Goal: Find specific page/section: Find specific page/section

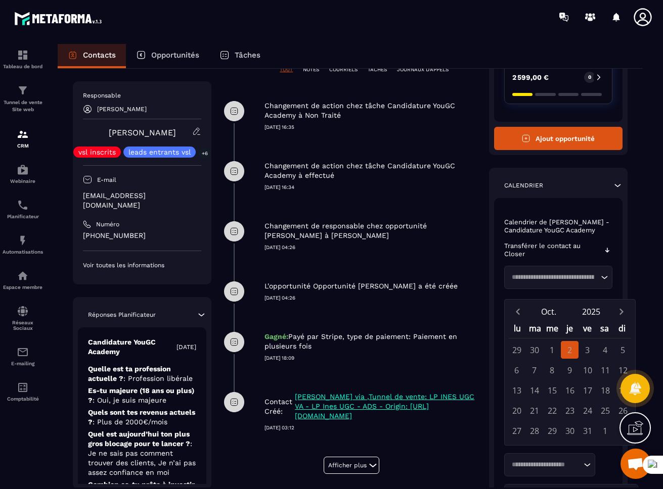
scroll to position [259, 0]
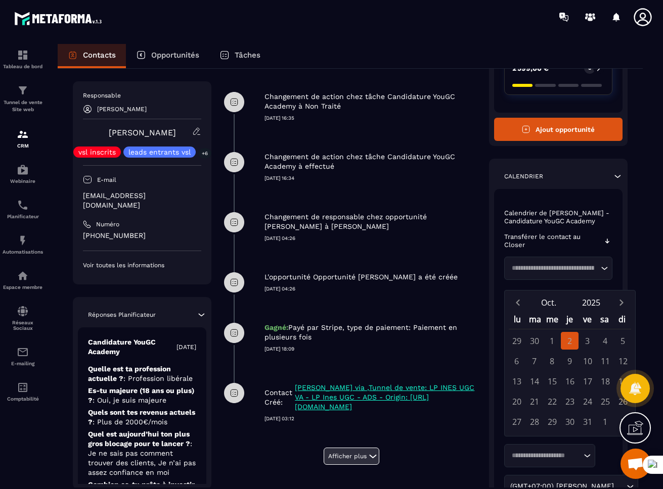
click at [349, 460] on button "Afficher plus" at bounding box center [351, 456] width 56 height 17
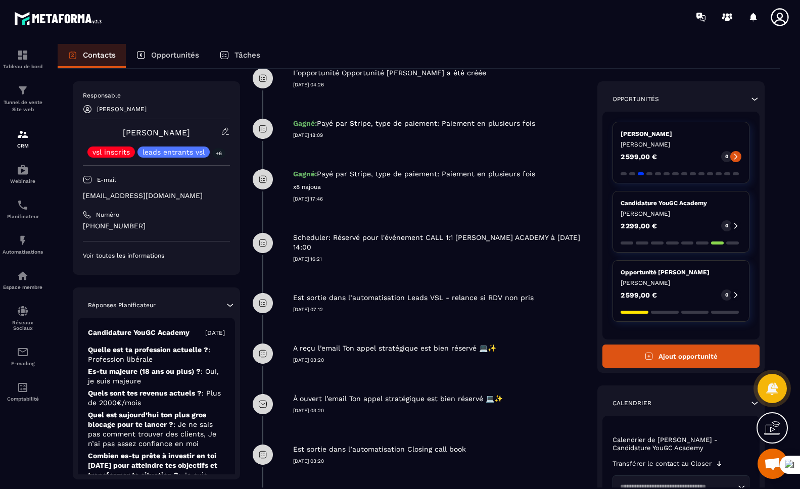
scroll to position [460, 0]
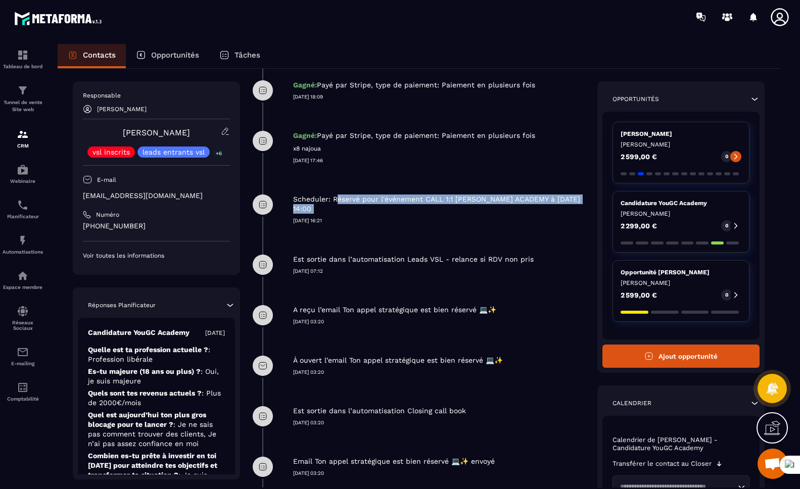
drag, startPoint x: 334, startPoint y: 198, endPoint x: 382, endPoint y: 216, distance: 50.9
click at [382, 216] on div "Scheduler: Réservé pour l'événement CALL 1:1 [PERSON_NAME] ACADEMY à [DATE] 14:…" at bounding box center [440, 201] width 294 height 45
click at [390, 489] on div at bounding box center [400, 498] width 800 height 0
click at [425, 173] on div "Gagné: Payé par [PERSON_NAME], type de paiement: Paiement en plusieurs fois x8 …" at bounding box center [420, 148] width 335 height 64
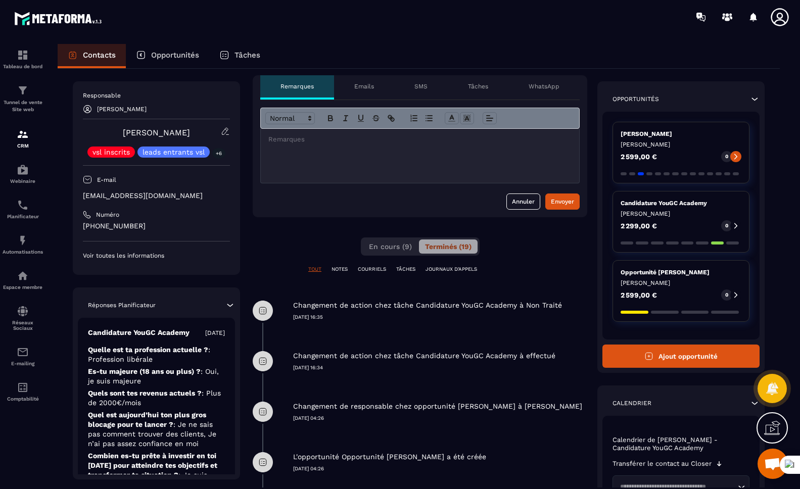
scroll to position [0, 0]
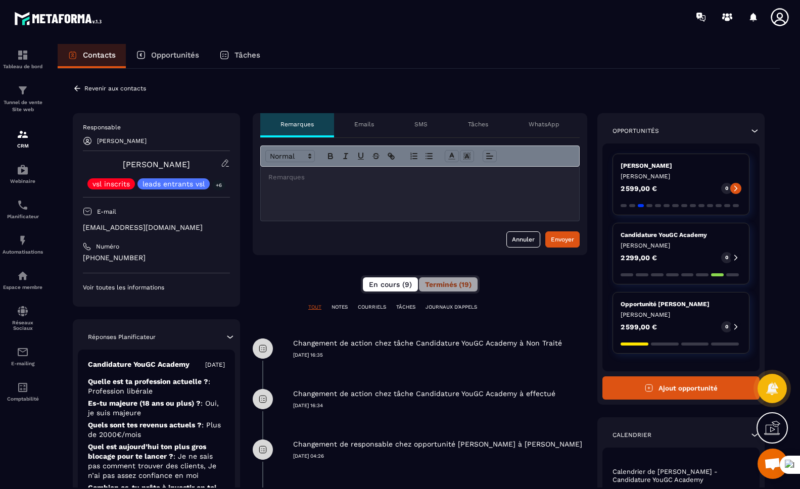
click at [380, 283] on span "En cours (9)" at bounding box center [390, 284] width 43 height 8
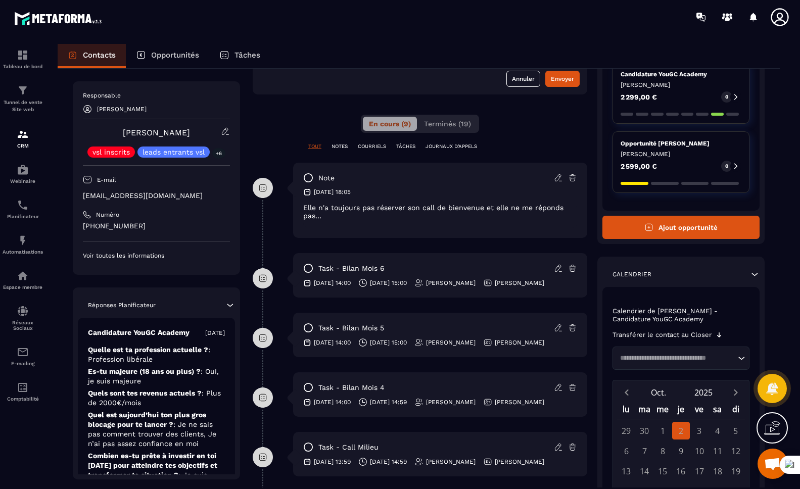
scroll to position [164, 0]
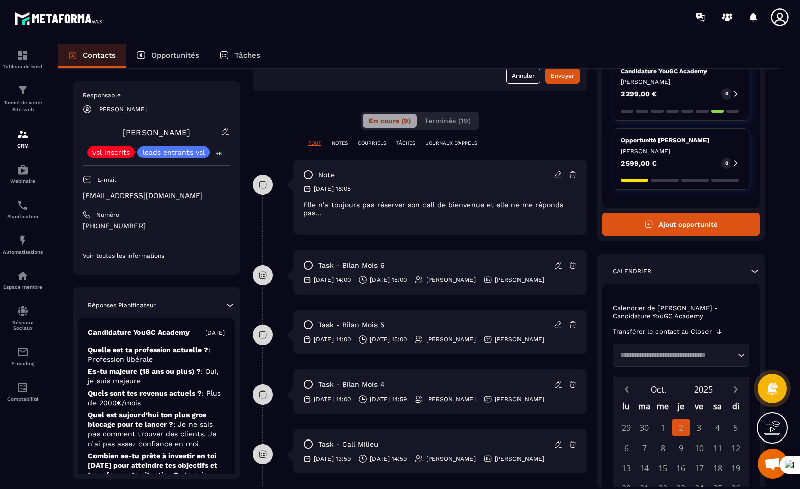
click at [255, 54] on p "Tâches" at bounding box center [248, 55] width 26 height 9
